Goal: Information Seeking & Learning: Compare options

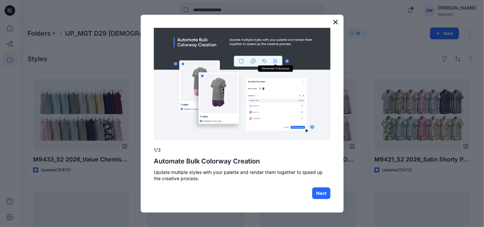
click at [337, 22] on button "×" at bounding box center [335, 22] width 6 height 10
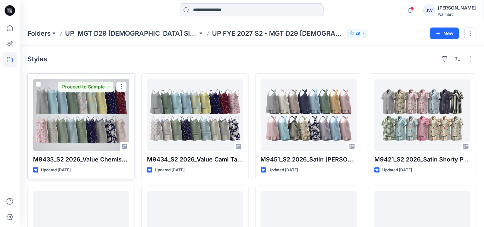
click at [85, 108] on div at bounding box center [81, 115] width 96 height 72
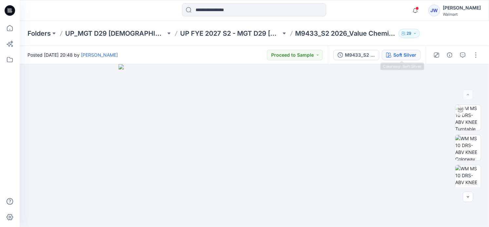
click at [412, 56] on div "Soft Silver" at bounding box center [404, 54] width 23 height 7
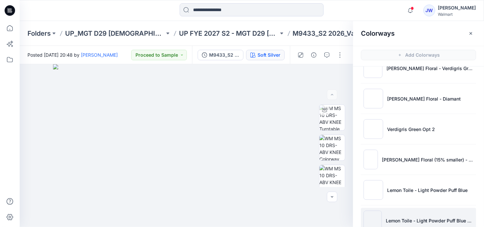
scroll to position [639, 0]
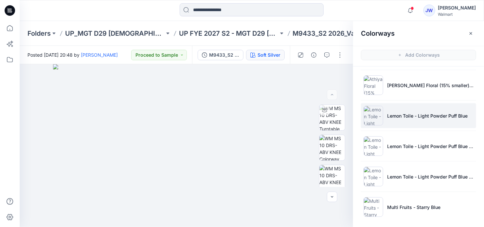
click at [427, 119] on li "Lemon Toile - Light Powder Puff Blue" at bounding box center [418, 115] width 115 height 25
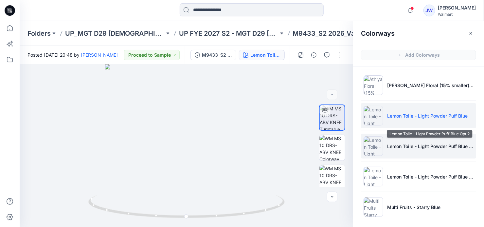
click at [424, 143] on p "Lemon Toile - Light Powder Puff Blue Opt 2" at bounding box center [430, 146] width 86 height 7
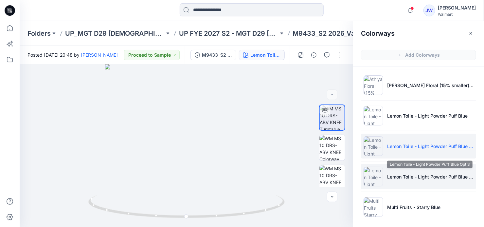
click at [406, 173] on p "Lemon Toile - Light Powder Puff Blue Opt 3" at bounding box center [430, 176] width 86 height 7
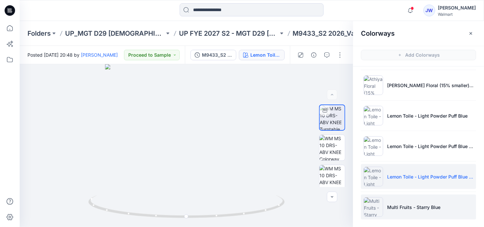
click at [393, 209] on li "Multi Fruits - Starry Blue" at bounding box center [418, 206] width 115 height 25
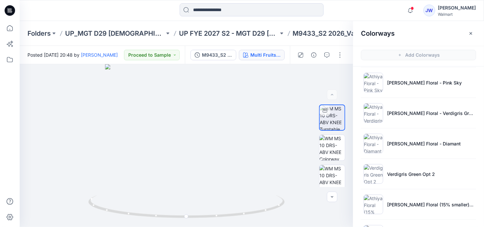
scroll to position [550, 0]
